Goal: Navigation & Orientation: Find specific page/section

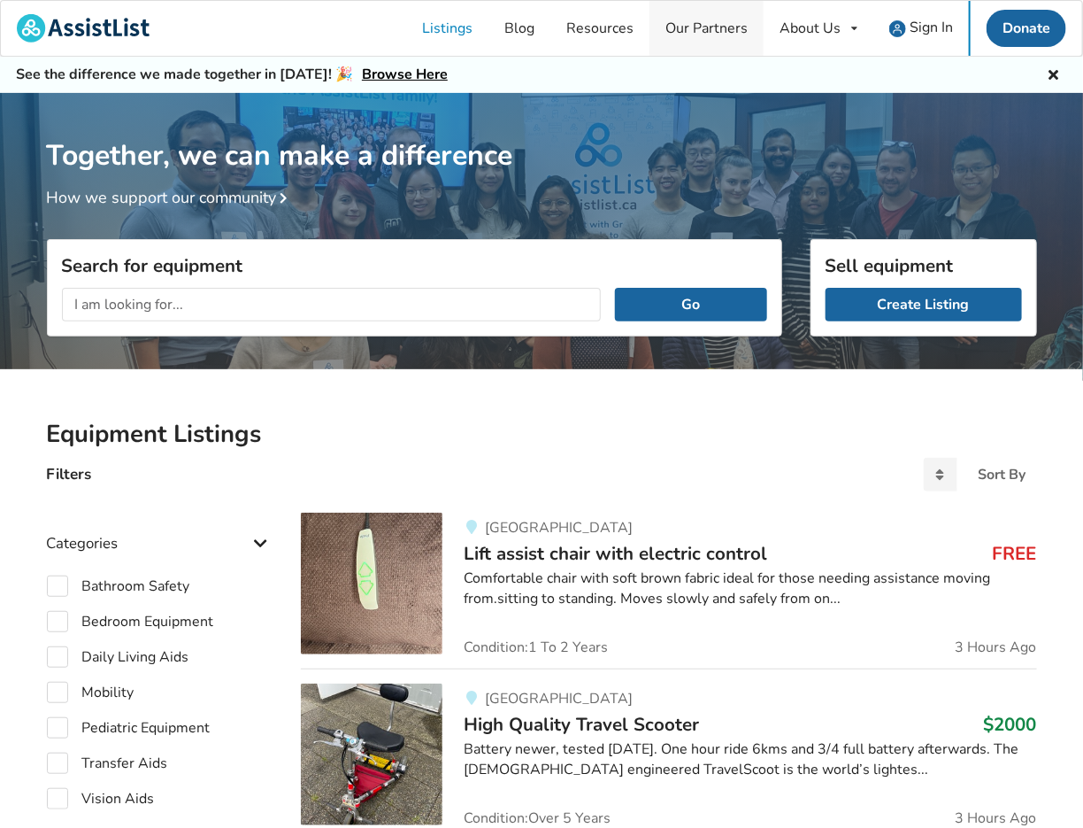
click at [703, 31] on link "Our Partners" at bounding box center [707, 28] width 114 height 55
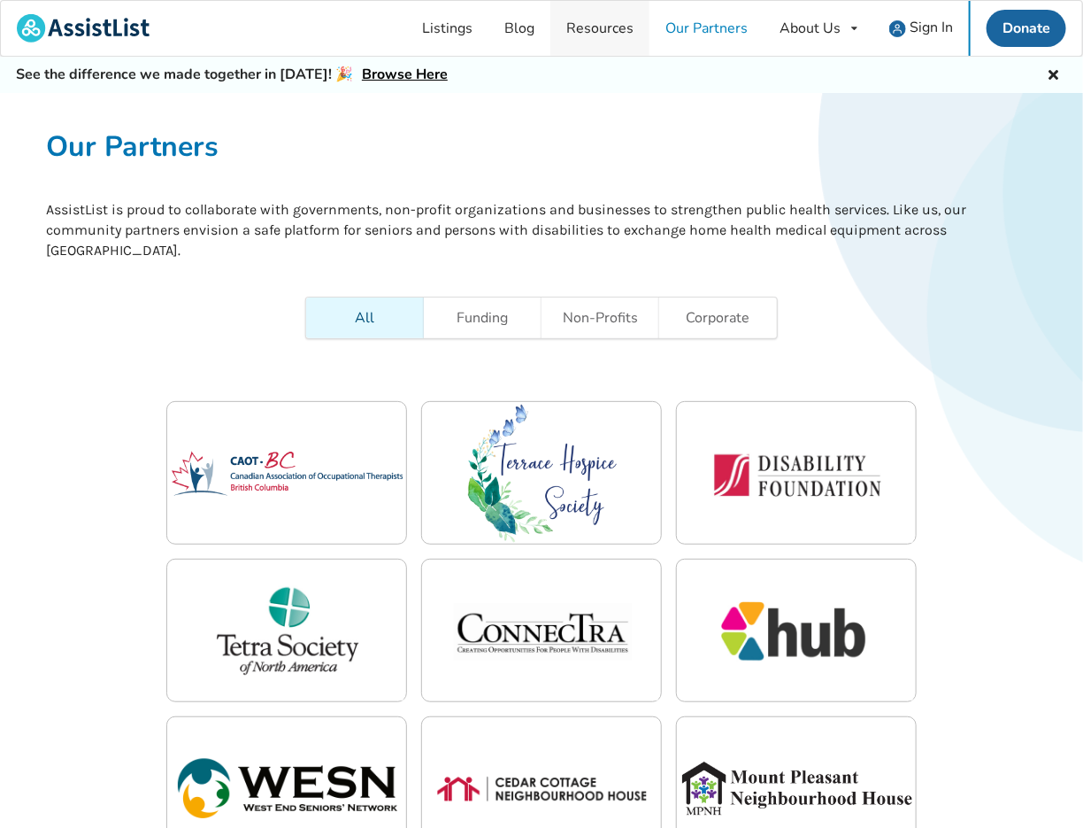
click at [622, 33] on link "Resources" at bounding box center [600, 28] width 99 height 55
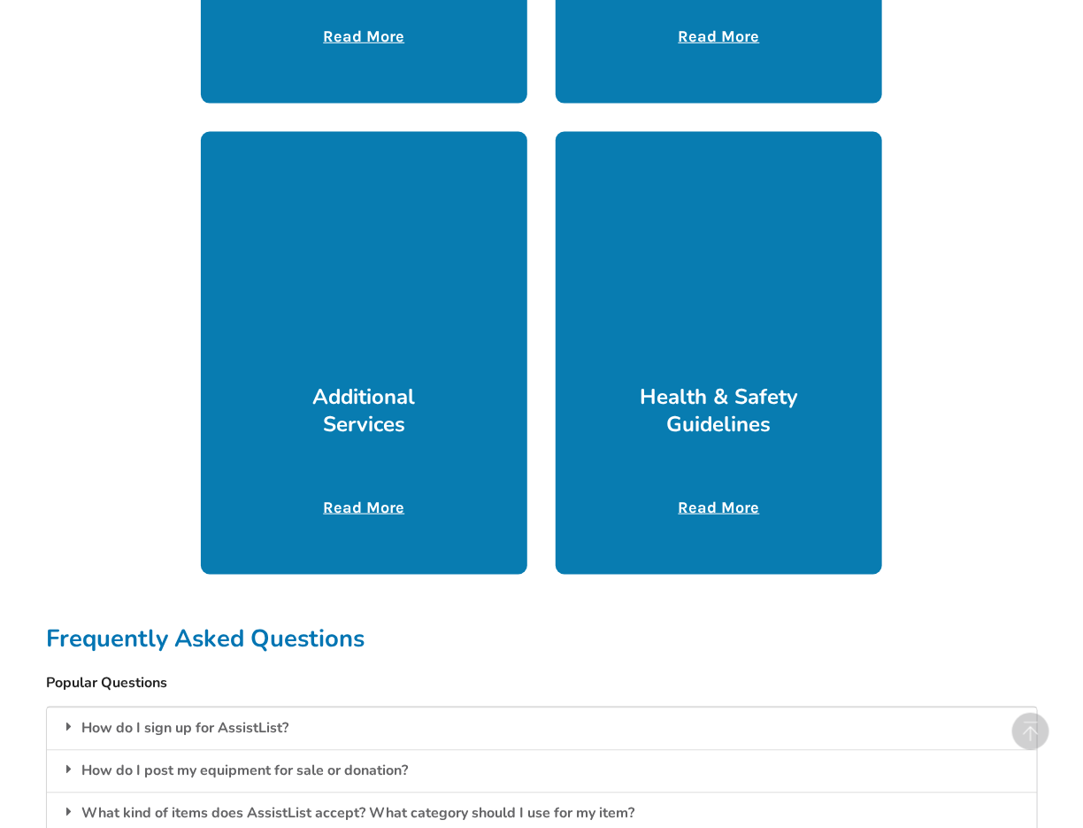
scroll to position [850, 0]
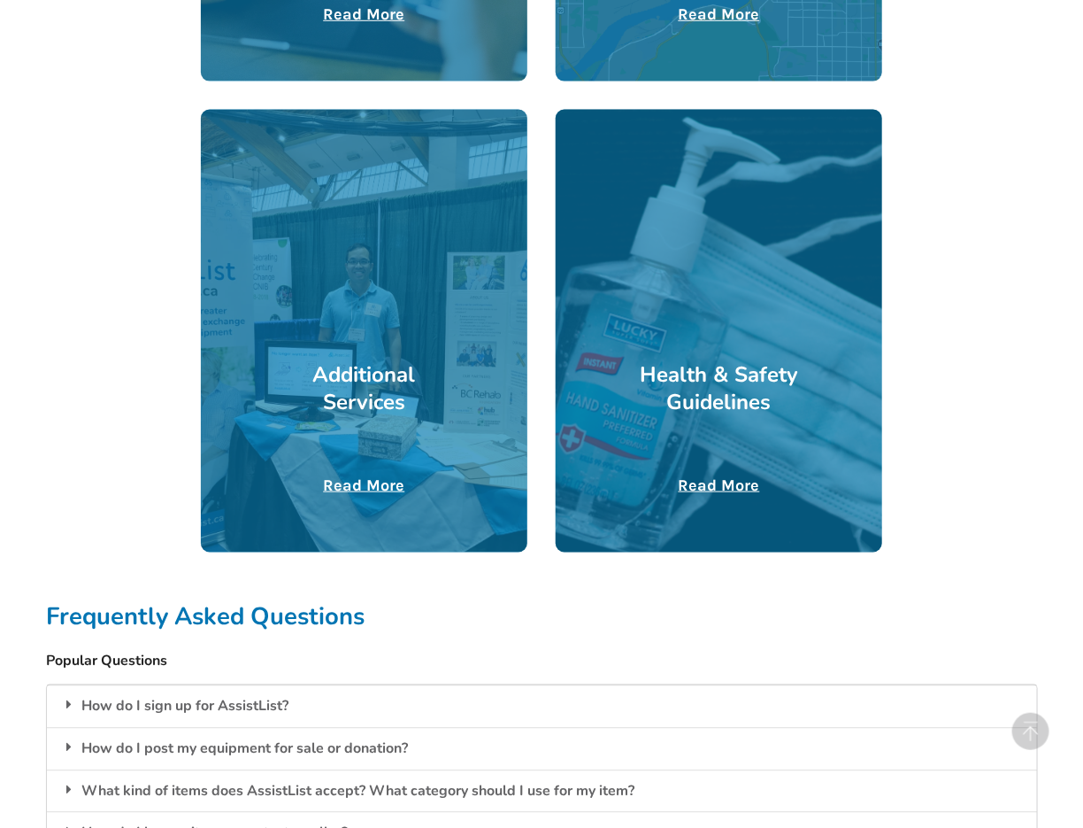
click at [398, 385] on h3 "Additional Services" at bounding box center [364, 388] width 164 height 55
